Goal: Check status: Check status

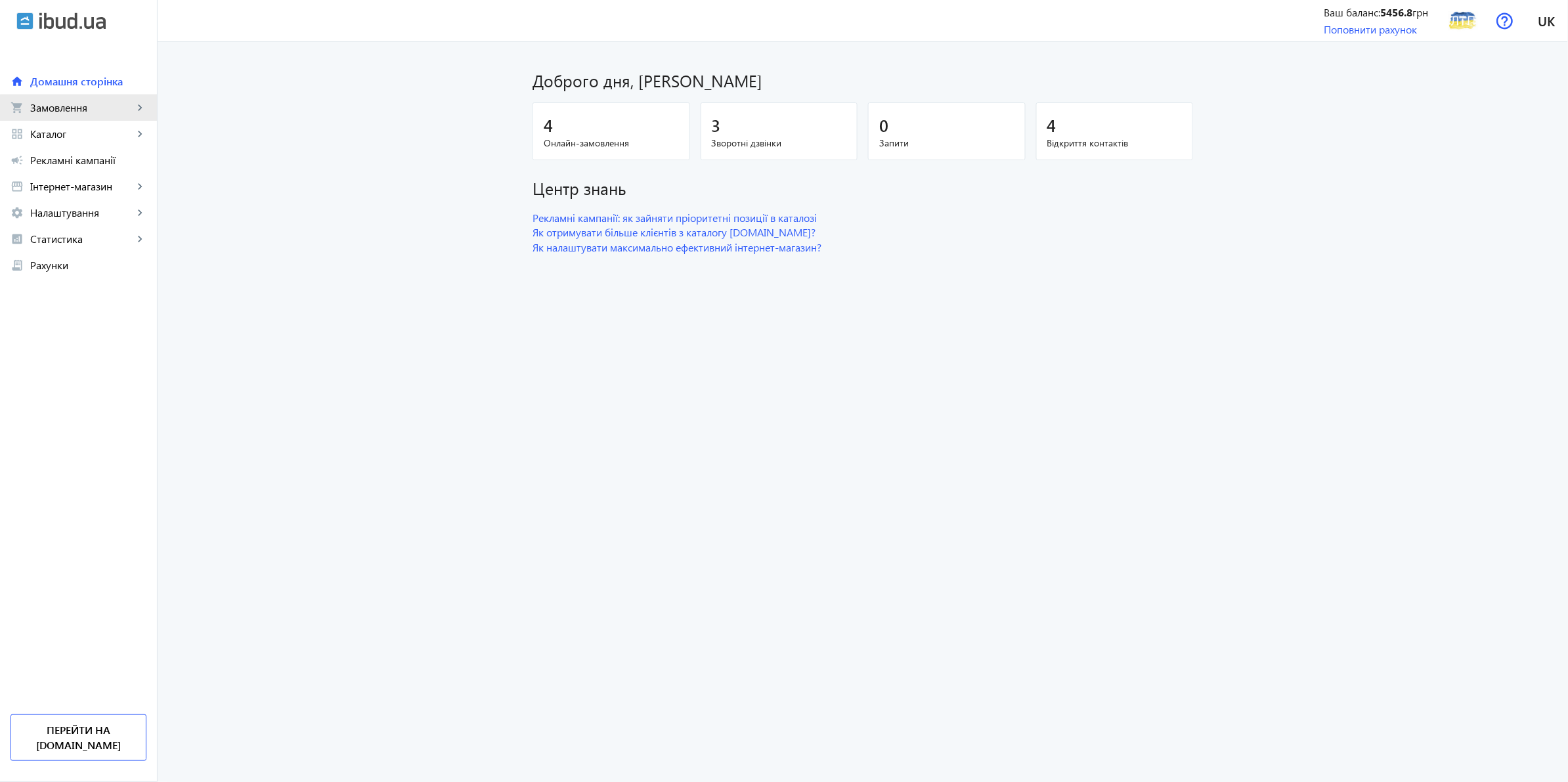
click at [108, 116] on link "shopping_cart Замовлення keyboard_arrow_right" at bounding box center [78, 107] width 157 height 26
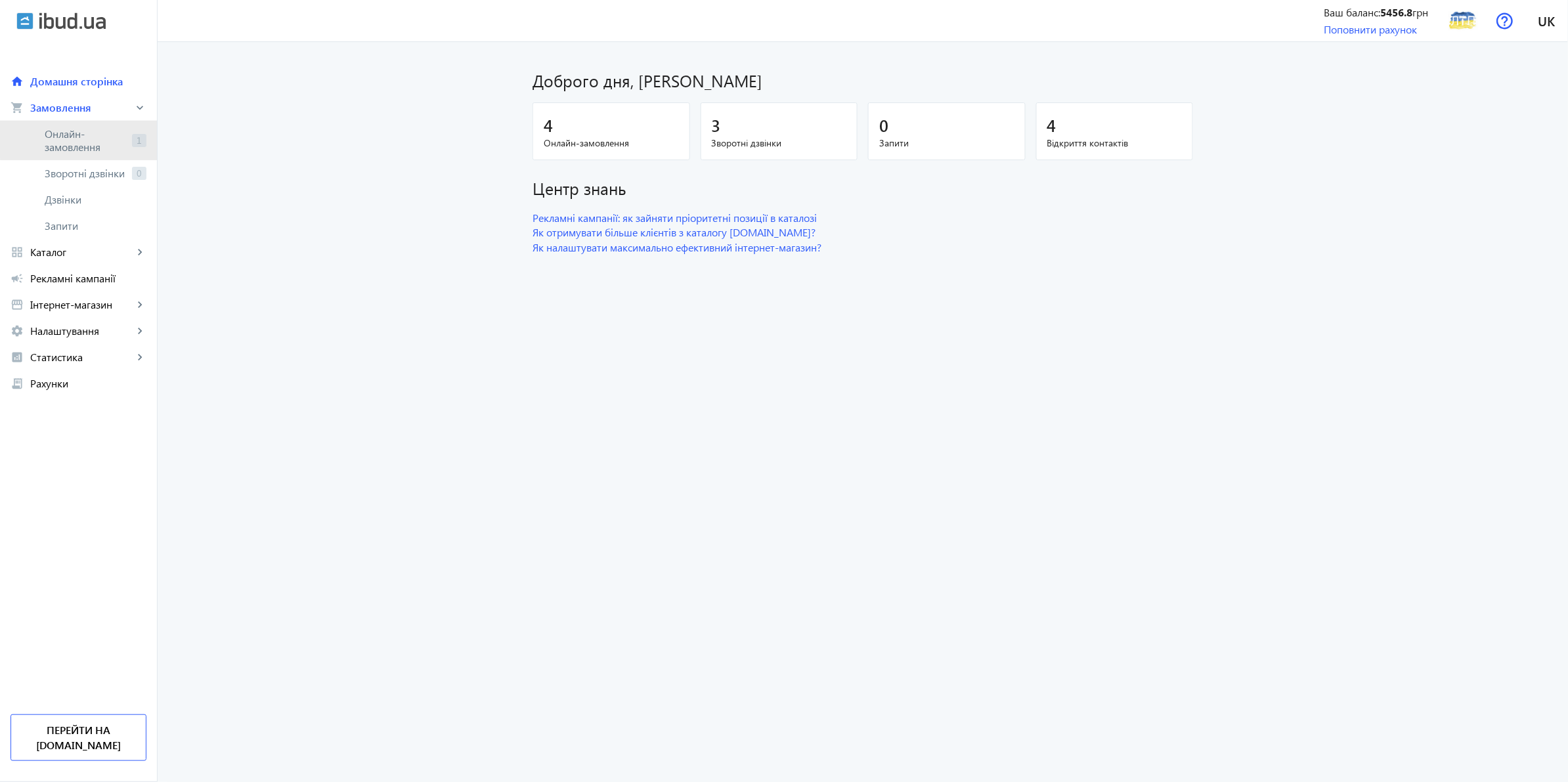
click at [101, 133] on span "Онлайн-замовлення" at bounding box center [85, 140] width 82 height 26
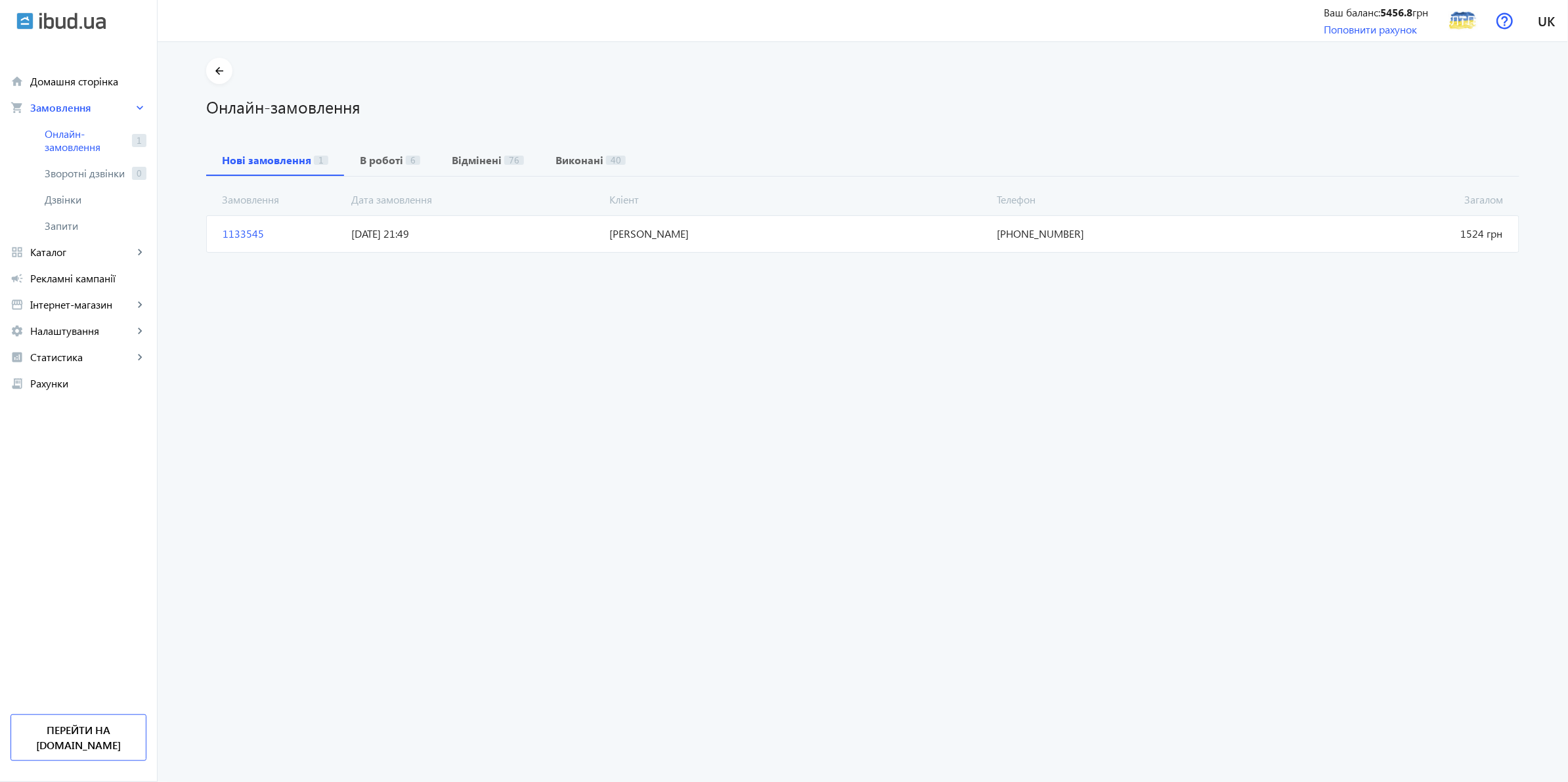
click at [494, 232] on span "[DATE] 21:49" at bounding box center [476, 234] width 258 height 14
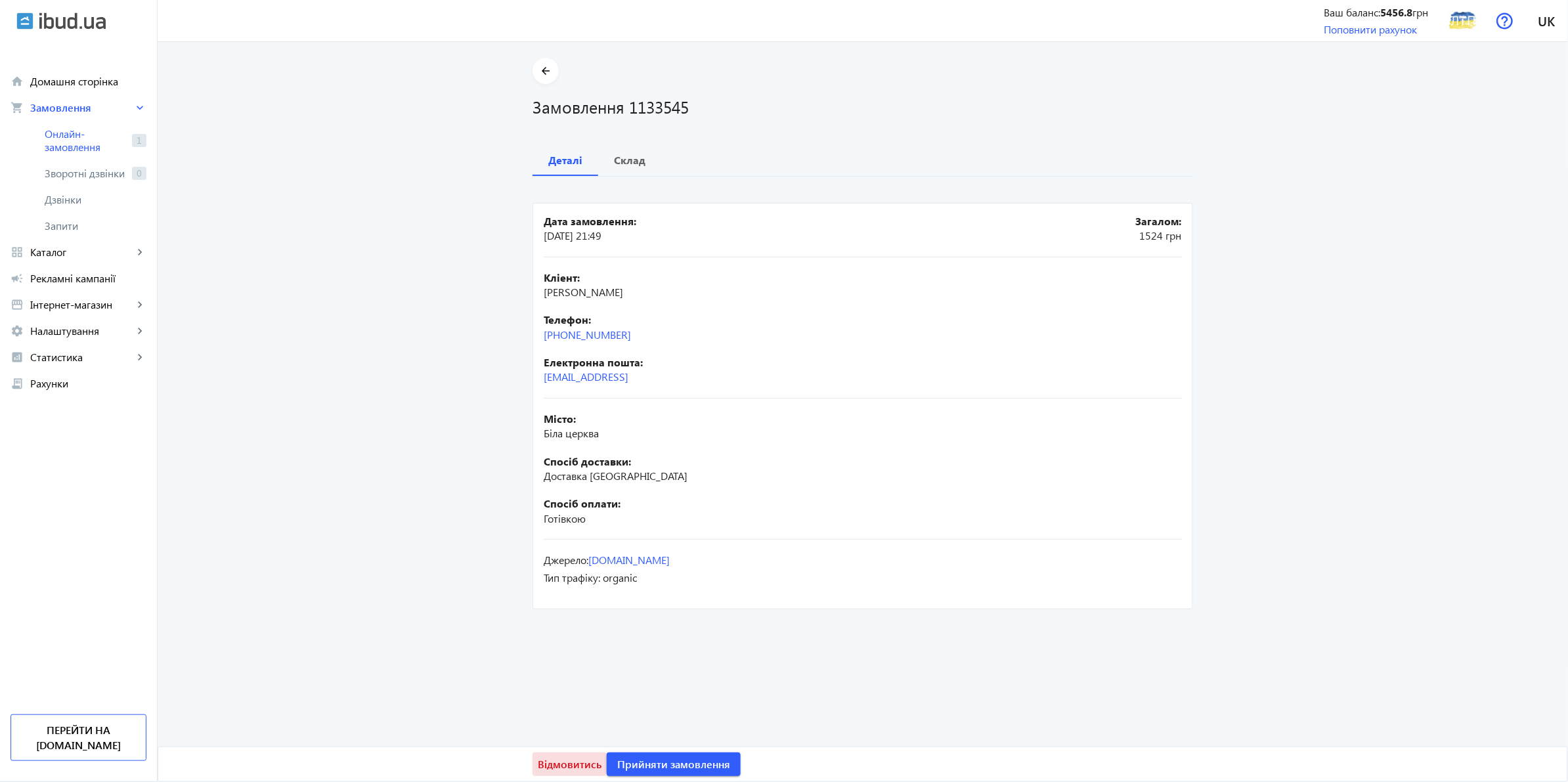
click at [555, 754] on span at bounding box center [570, 764] width 74 height 32
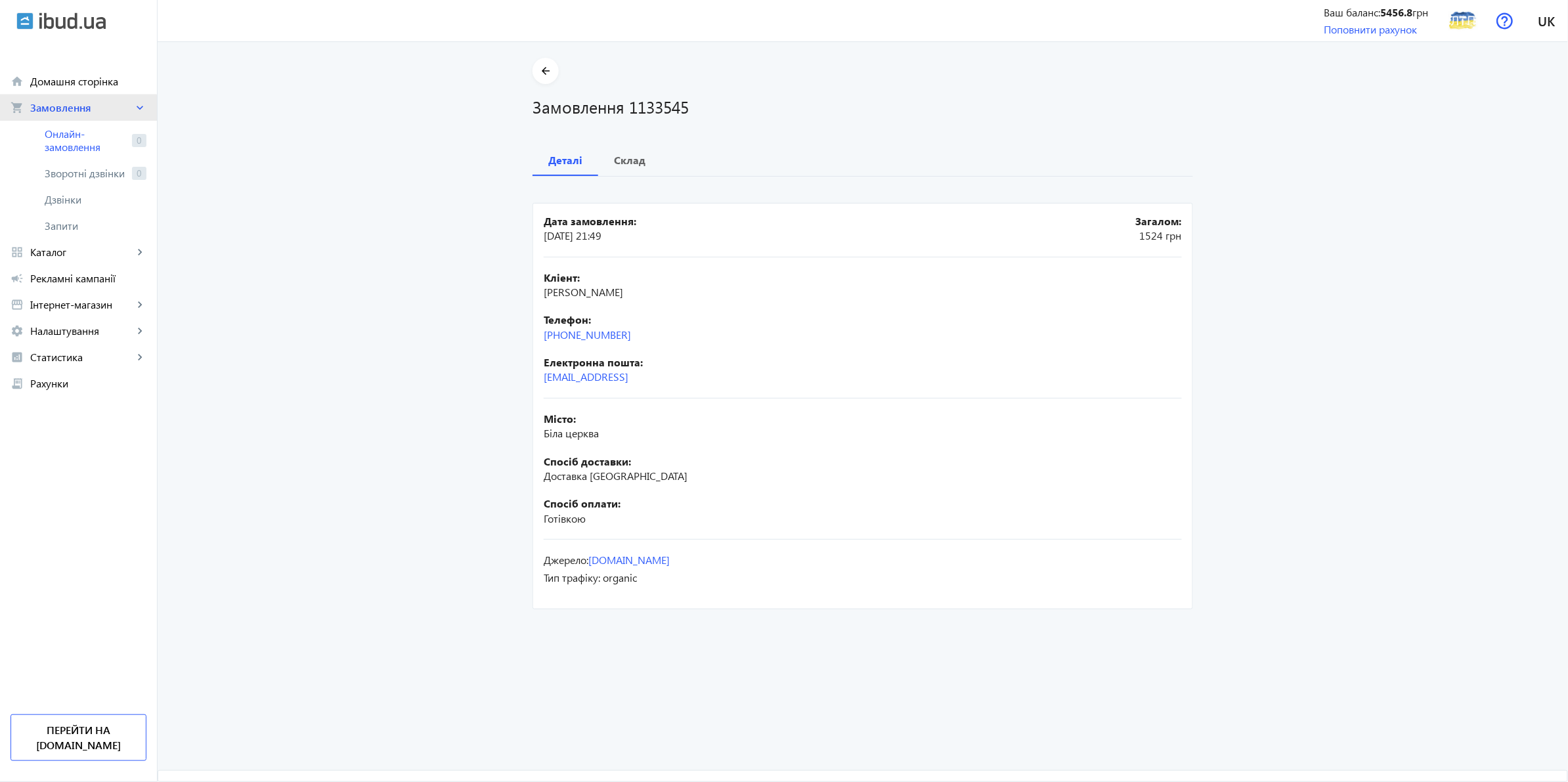
click at [70, 110] on span "Замовлення" at bounding box center [81, 107] width 103 height 13
